Goal: Task Accomplishment & Management: Manage account settings

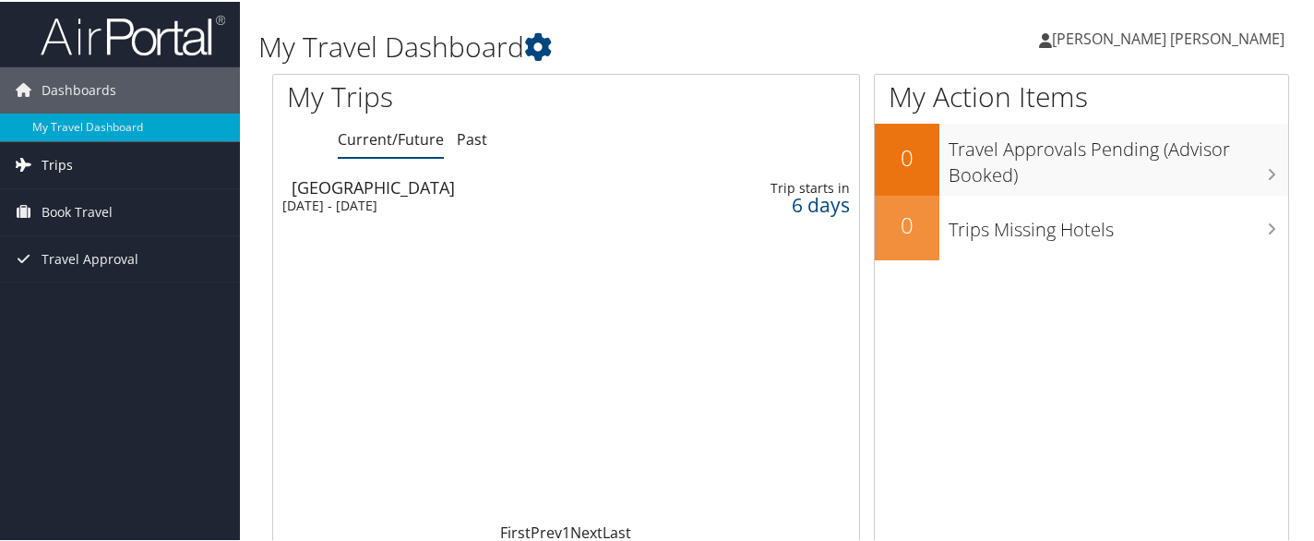
click at [110, 161] on link "Trips" at bounding box center [120, 163] width 240 height 46
click at [359, 197] on div "Tue 7 Oct 2025 - Thu 9 Oct 2025" at bounding box center [466, 204] width 368 height 17
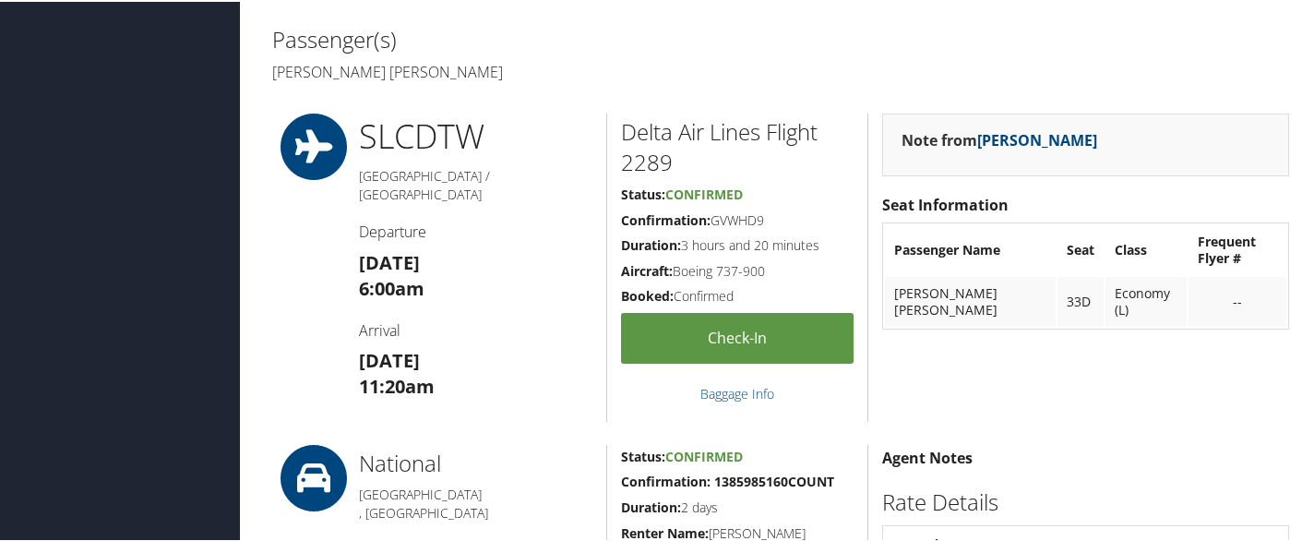
scroll to position [923, 0]
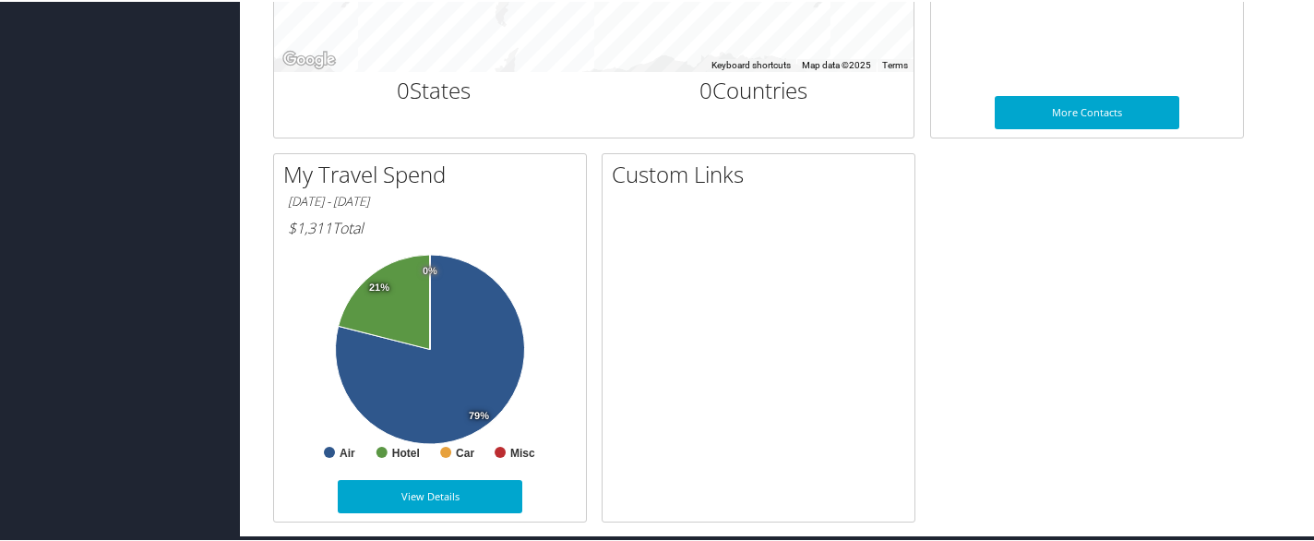
scroll to position [872, 0]
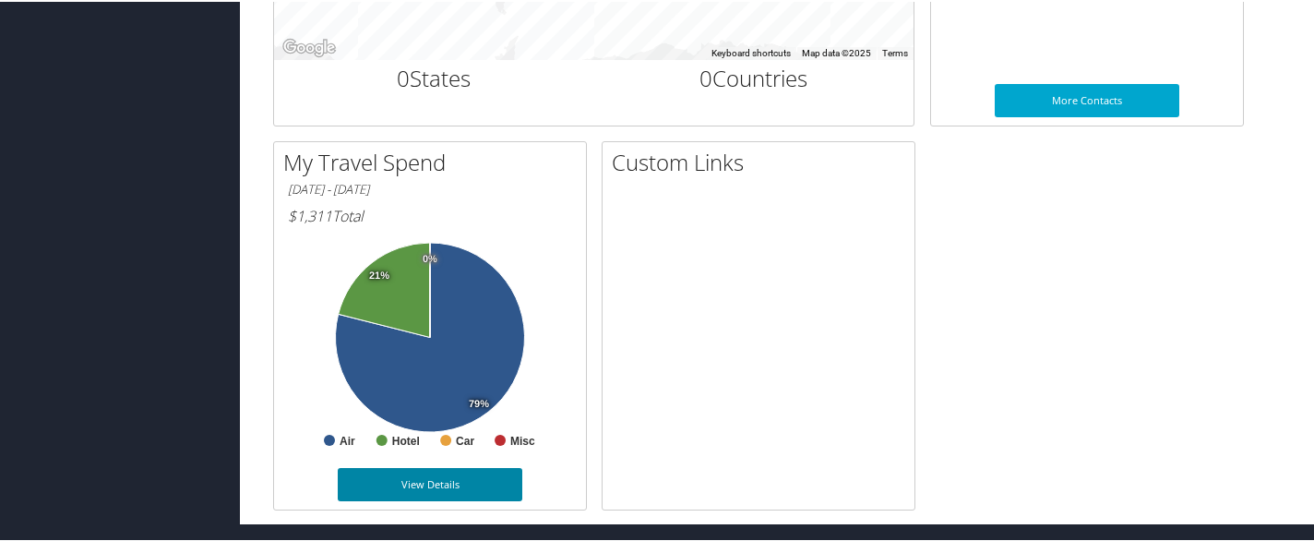
click at [413, 484] on link "View Details" at bounding box center [430, 482] width 185 height 33
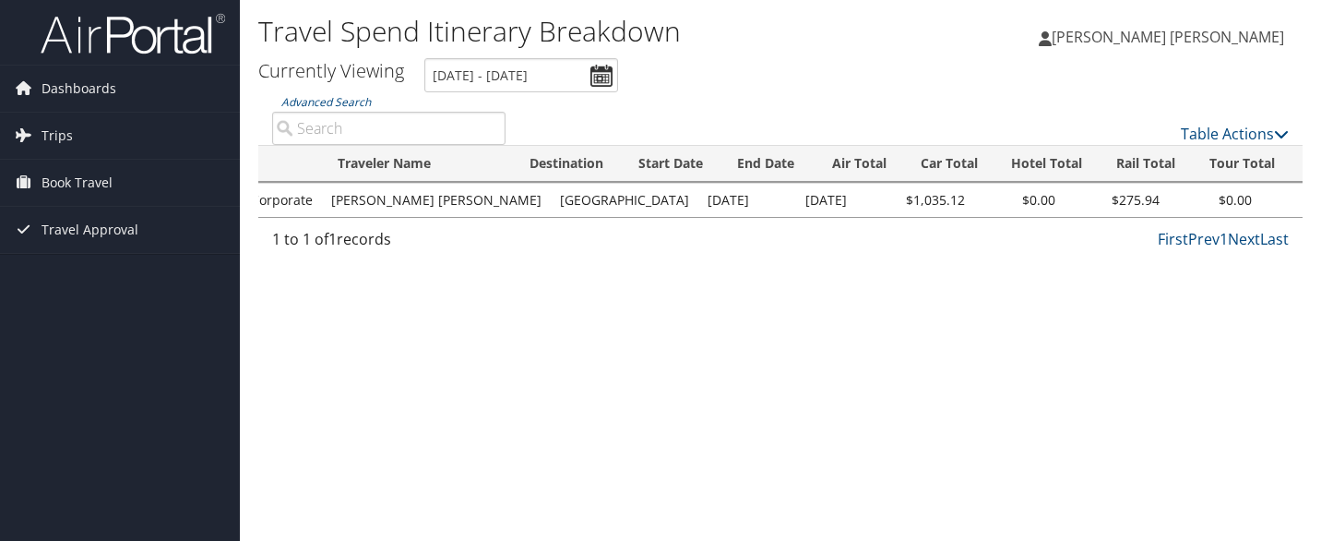
scroll to position [0, 192]
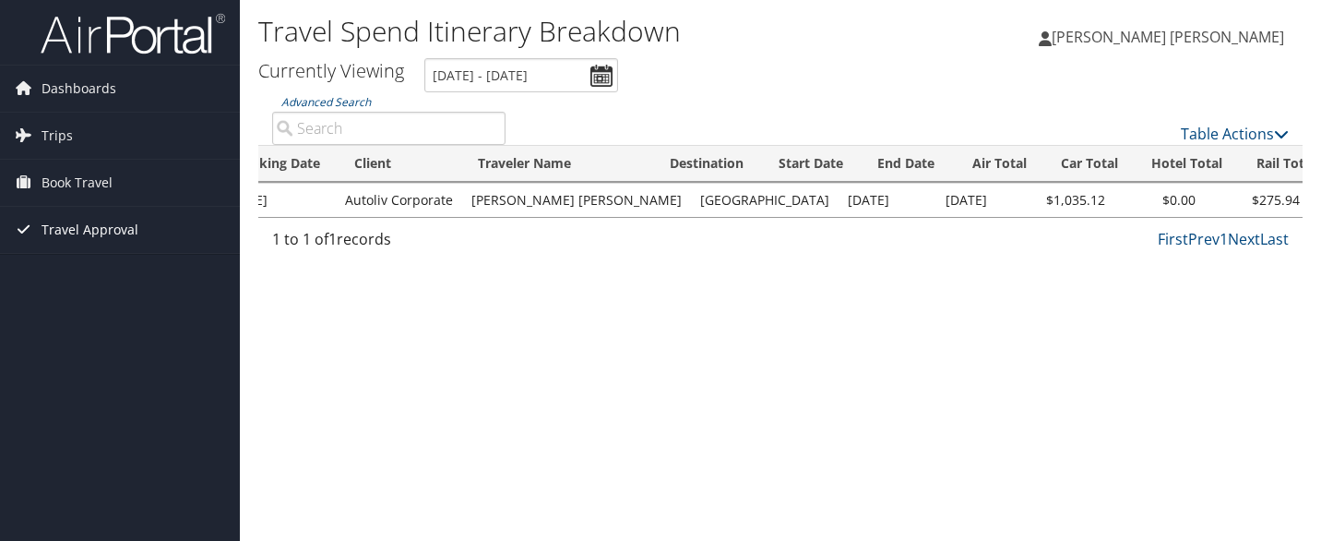
click at [74, 236] on span "Travel Approval" at bounding box center [90, 230] width 97 height 46
click at [352, 336] on div "Travel Spend Itinerary Breakdown CONNOR BRAMMER CONNOR BRAMMER My Settings Trav…" at bounding box center [780, 270] width 1081 height 541
click at [1247, 32] on span "[PERSON_NAME] [PERSON_NAME]" at bounding box center [1168, 37] width 233 height 20
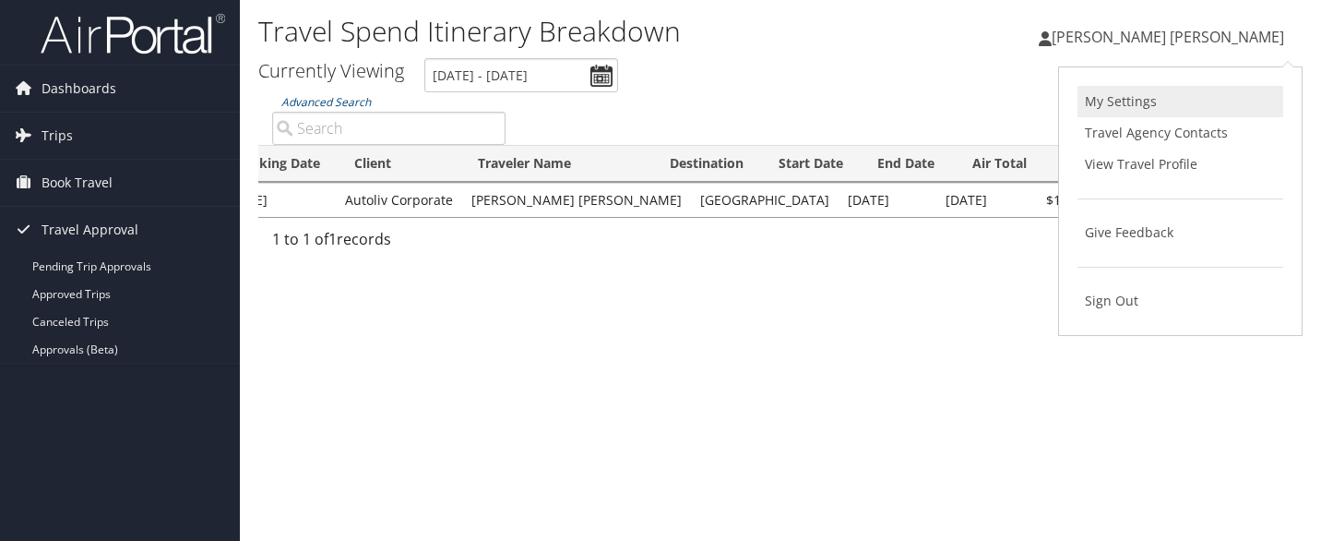
click at [1130, 101] on link "My Settings" at bounding box center [1181, 101] width 206 height 31
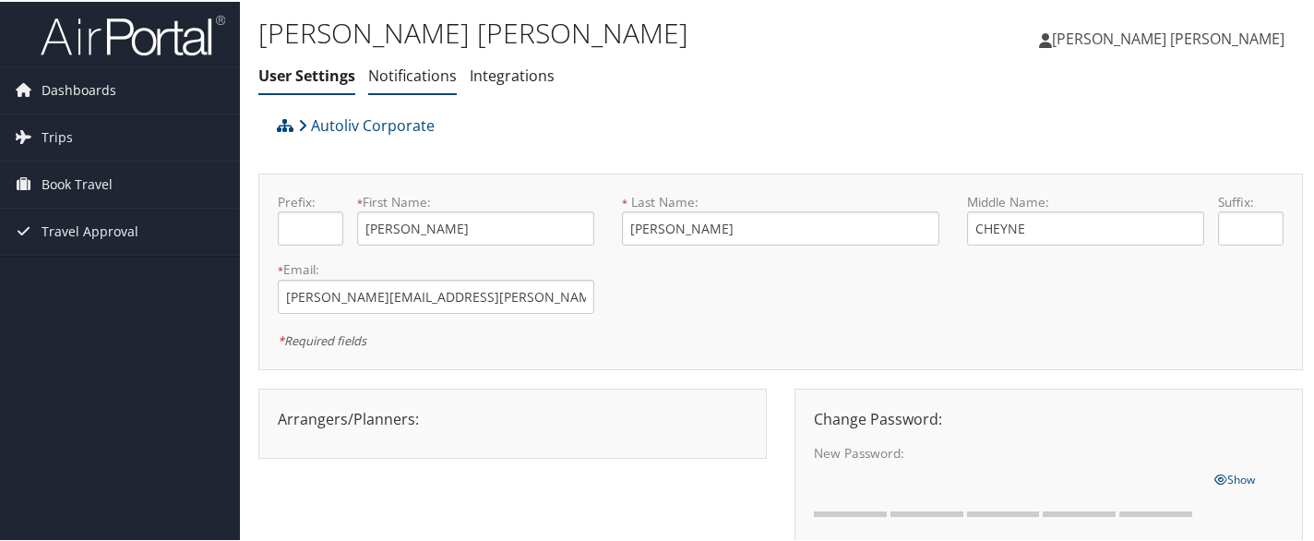
click at [442, 76] on link "Notifications" at bounding box center [412, 74] width 89 height 20
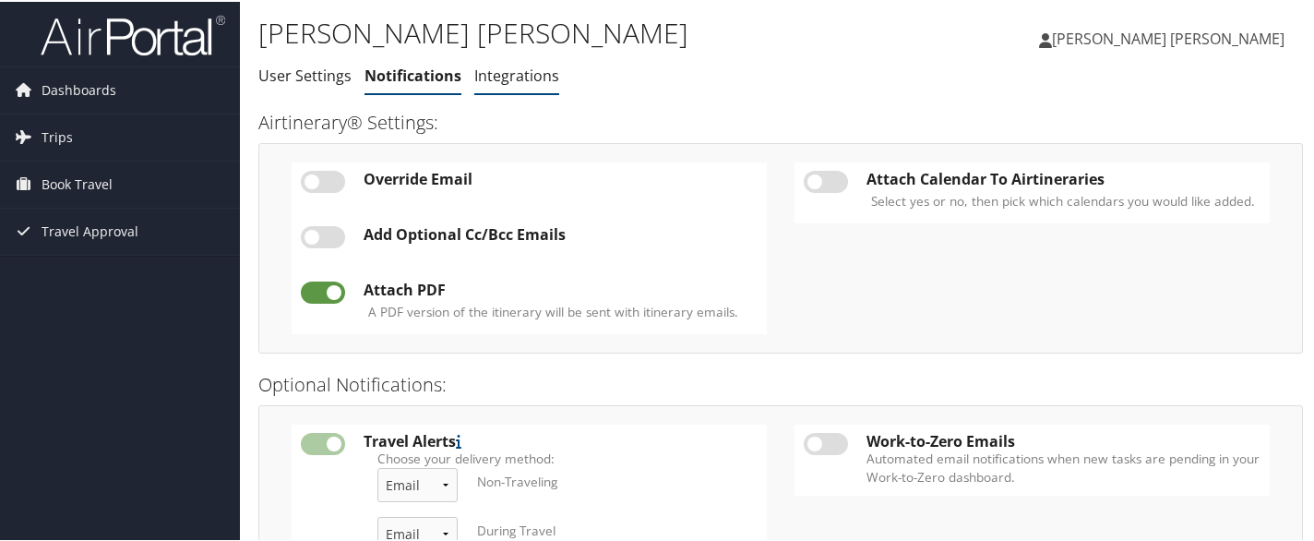
click at [489, 75] on link "Integrations" at bounding box center [516, 74] width 85 height 20
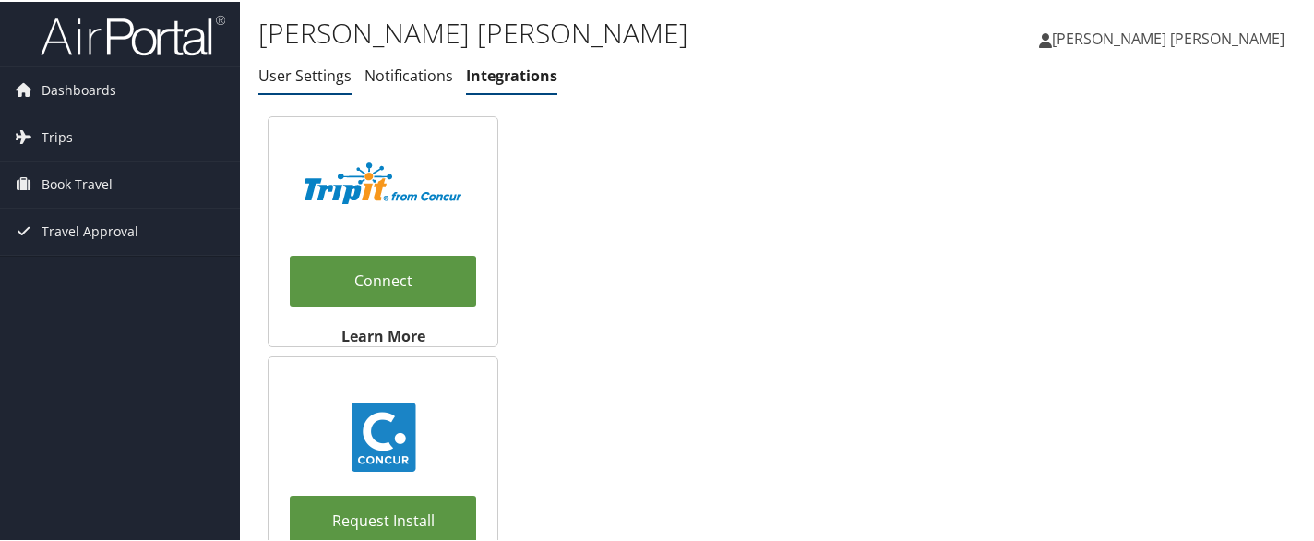
click at [329, 78] on link "User Settings" at bounding box center [304, 74] width 93 height 20
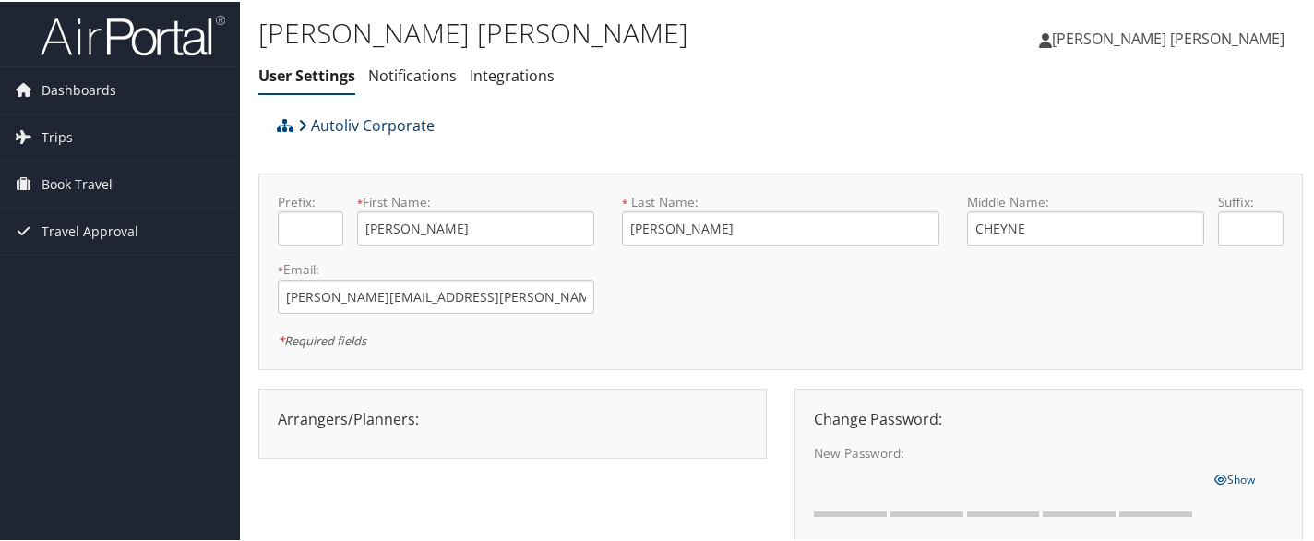
click at [298, 125] on icon at bounding box center [302, 123] width 9 height 15
click at [91, 82] on span "Dashboards" at bounding box center [79, 89] width 75 height 46
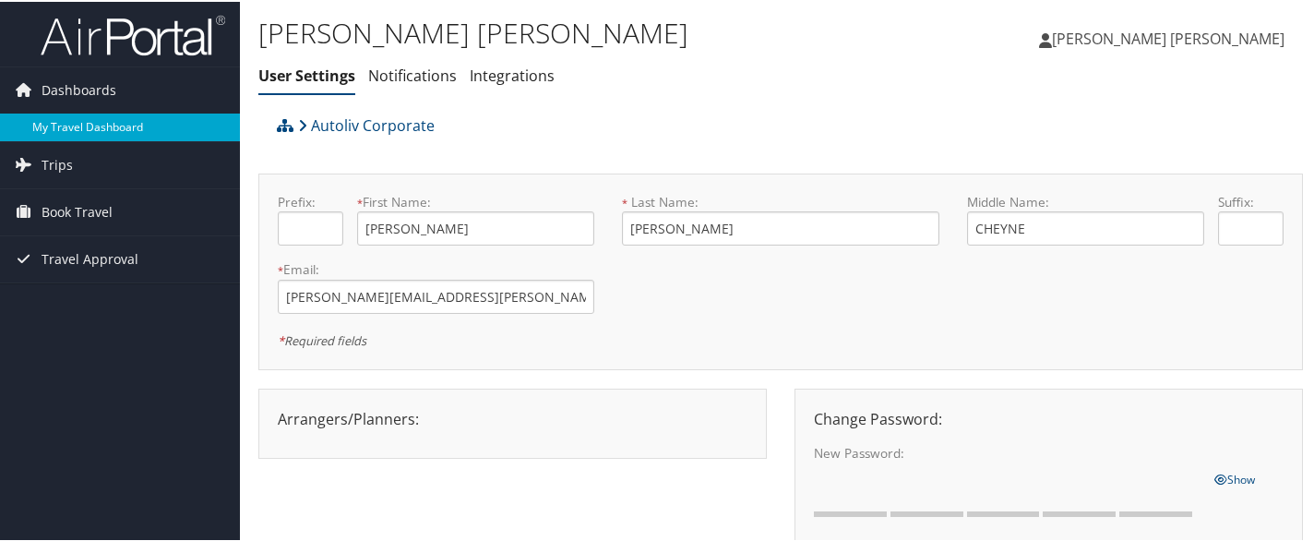
click at [142, 132] on link "My Travel Dashboard" at bounding box center [120, 126] width 240 height 28
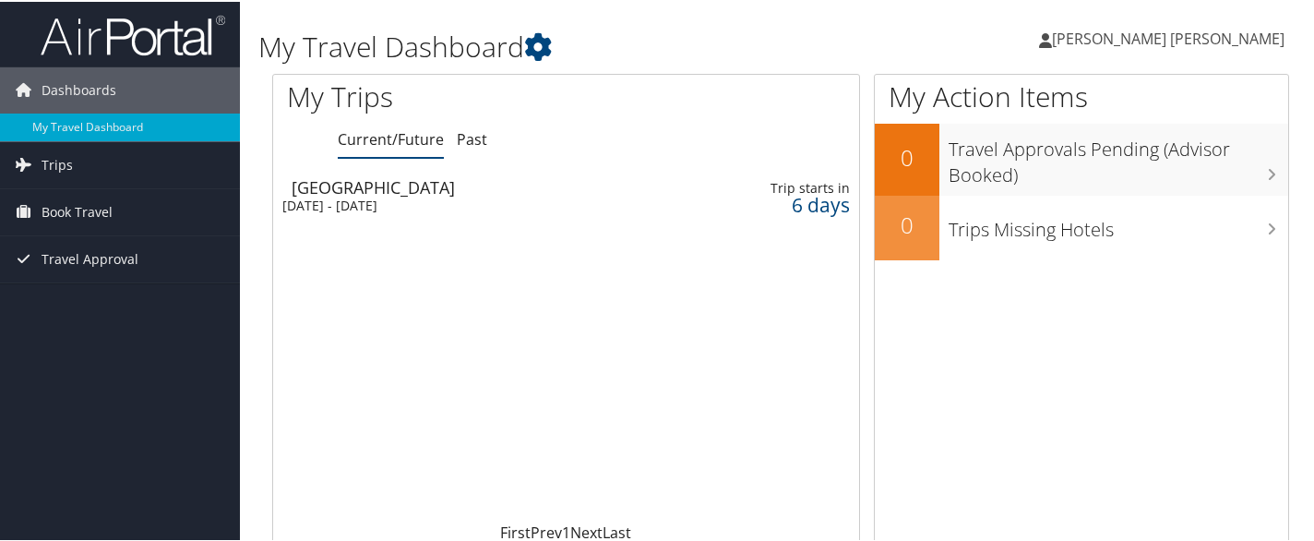
click at [1215, 42] on span "[PERSON_NAME] [PERSON_NAME]" at bounding box center [1168, 37] width 233 height 20
click at [1117, 165] on link "View Travel Profile" at bounding box center [1178, 164] width 206 height 31
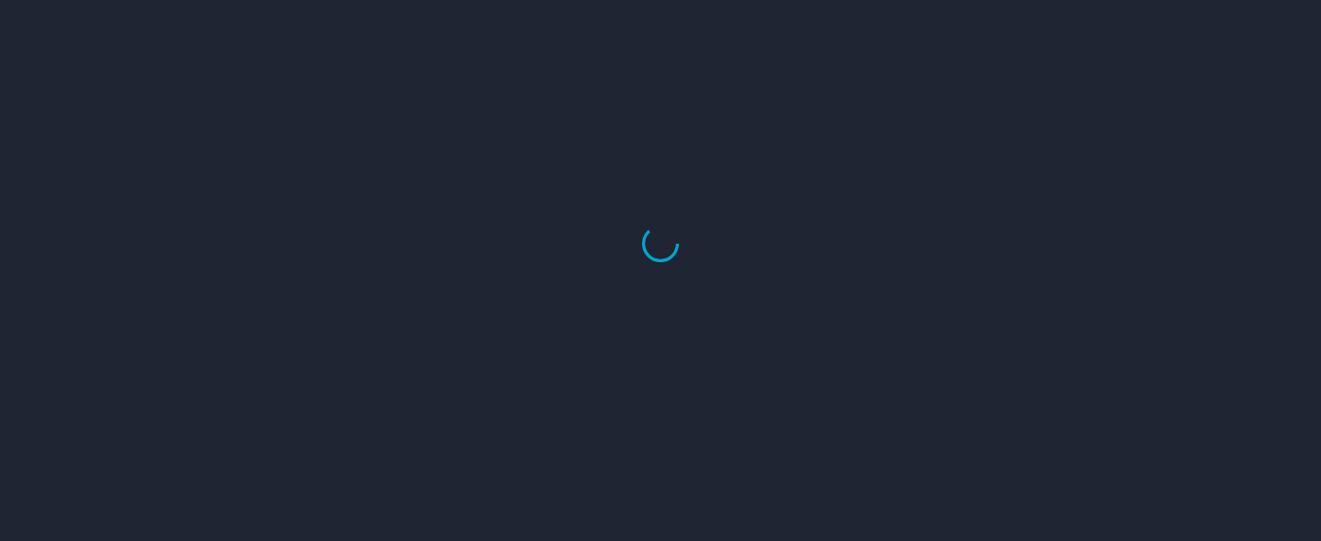
select select "US"
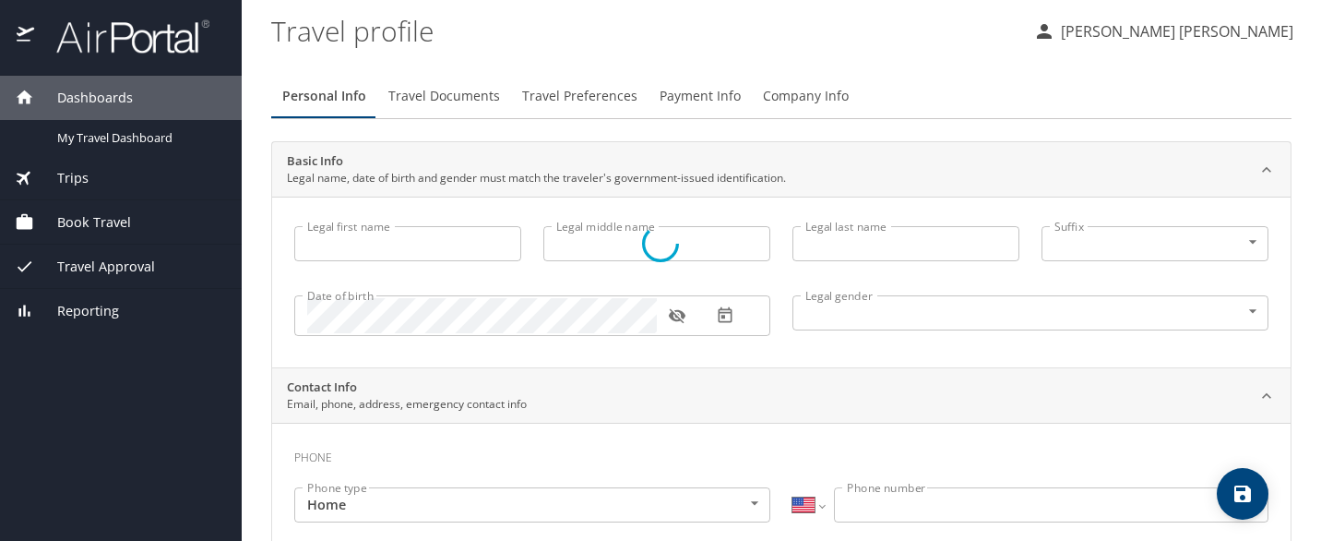
type input "CONNOR"
type input "CHEYNE"
type input "BRAMMER"
type input "Male"
type input "Matt Brammer"
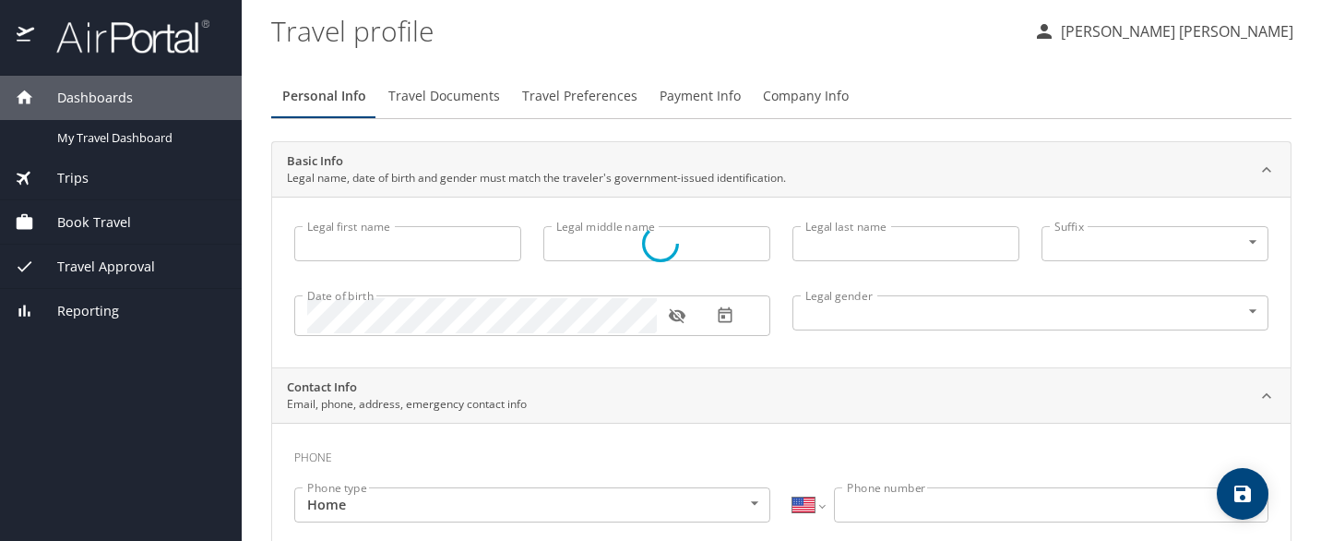
type input "Brammer"
type input "(208) 749-3515"
select select "US"
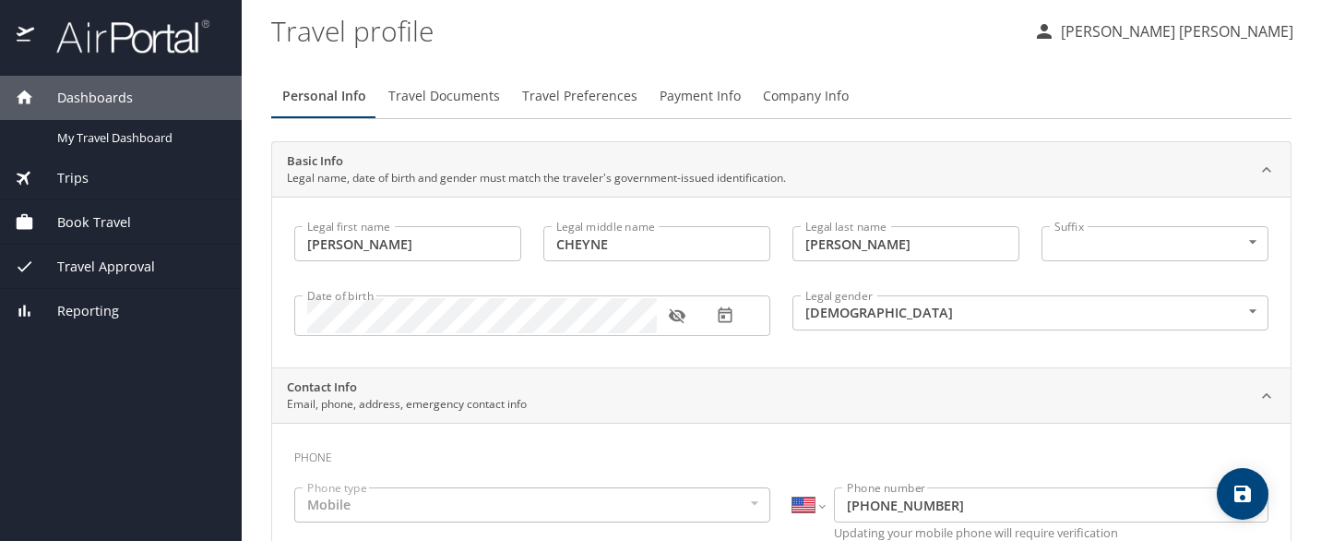
click at [423, 101] on span "Travel Documents" at bounding box center [444, 96] width 112 height 23
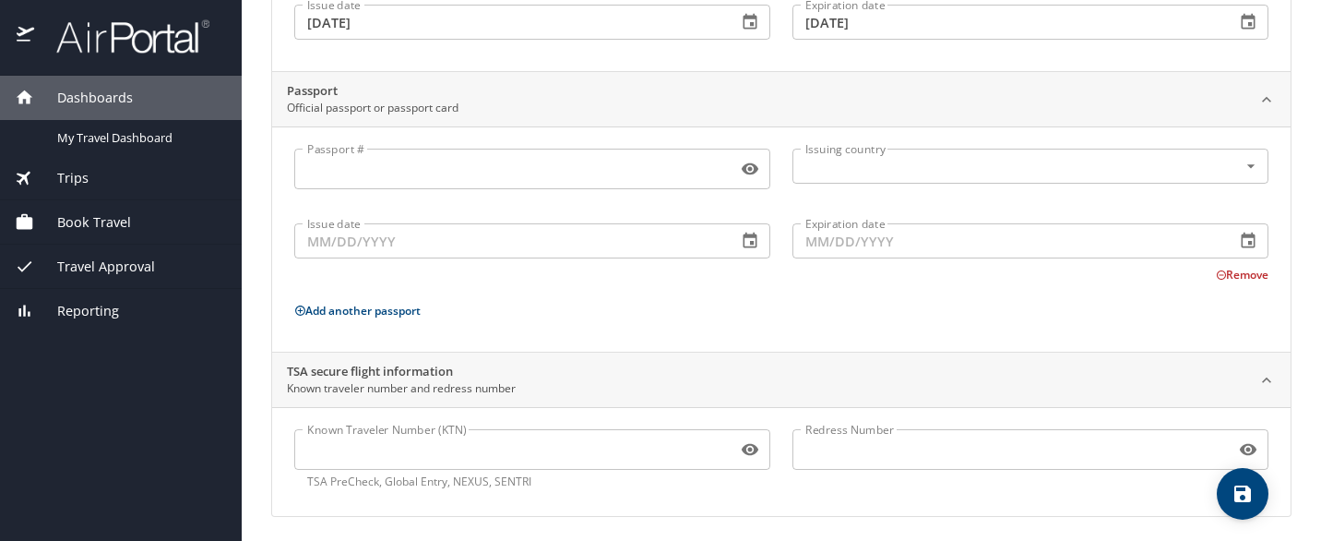
scroll to position [302, 0]
